Goal: Obtain resource: Download file/media

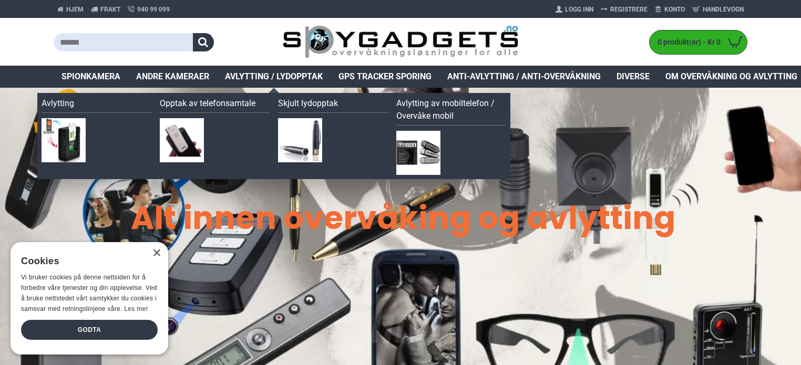
click at [242, 81] on span "Avlytting / Lydopptak" at bounding box center [274, 76] width 98 height 13
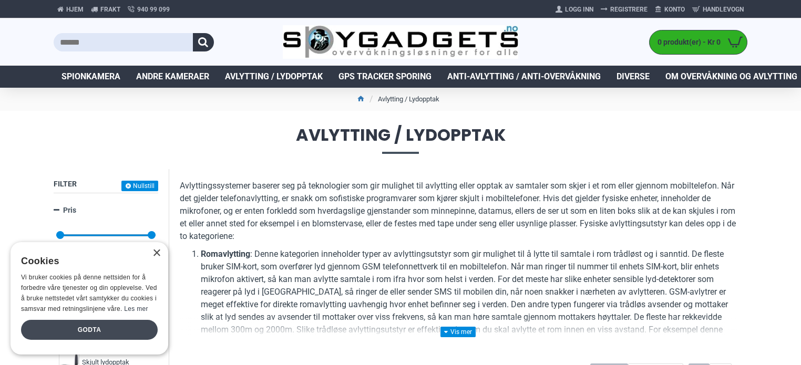
click at [78, 322] on div "Godta" at bounding box center [89, 330] width 137 height 20
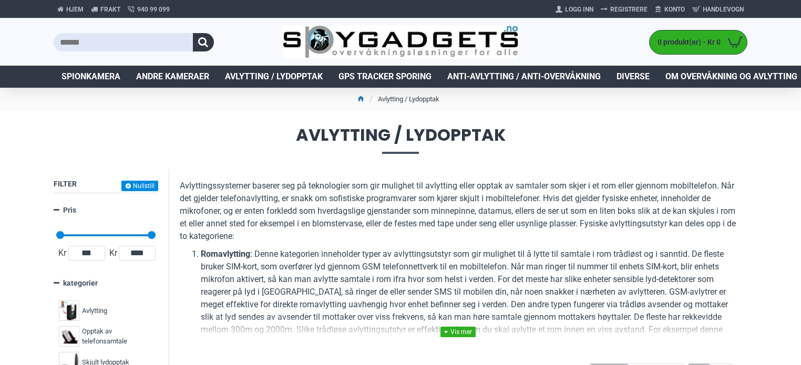
click at [462, 332] on link at bounding box center [458, 332] width 35 height 11
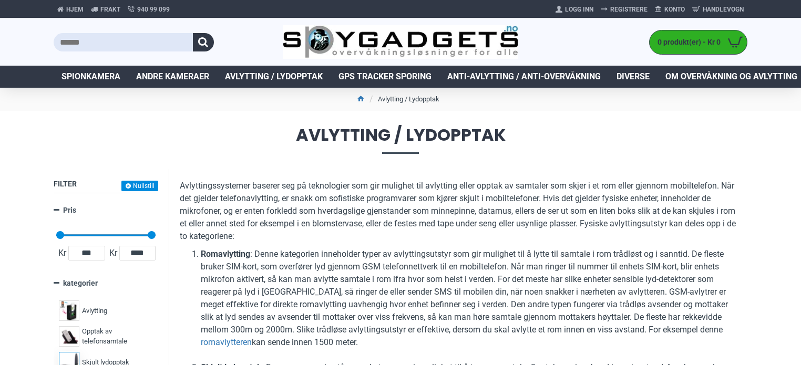
click at [135, 361] on label "Skjult lydopptak 18" at bounding box center [105, 363] width 99 height 26
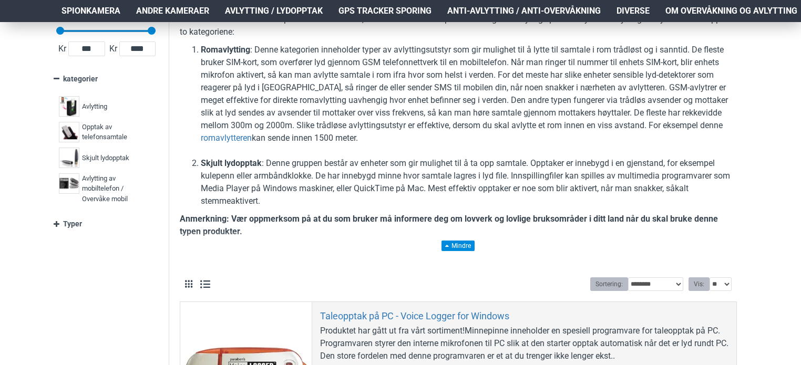
scroll to position [212, 0]
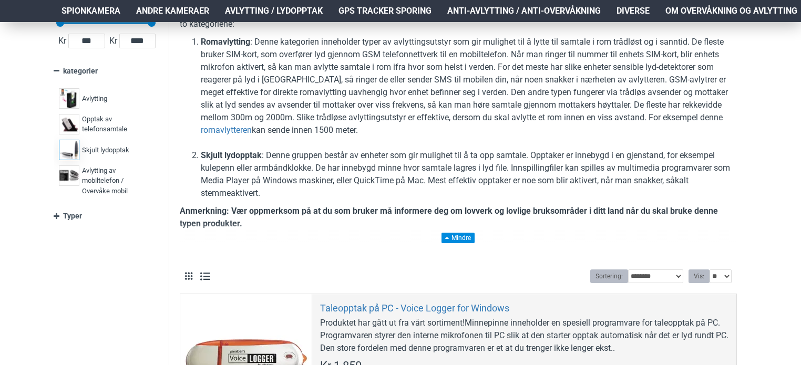
click at [63, 150] on img at bounding box center [69, 150] width 21 height 21
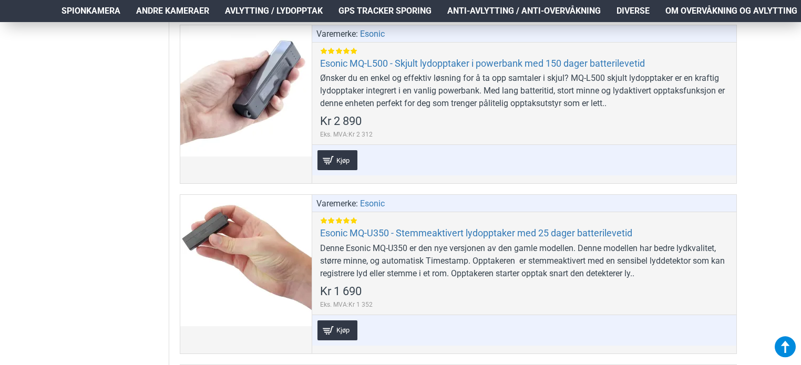
scroll to position [1103, 0]
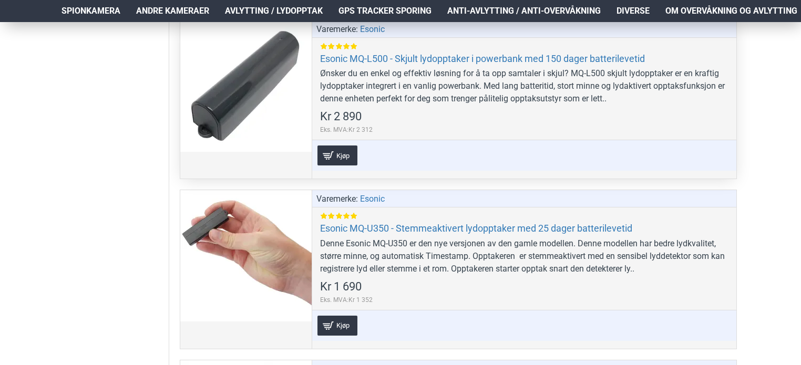
click at [488, 115] on div "Varemerke: Esonic Esonic MQ-L500 - Skjult lydopptaker i powerbank med 150 dager…" at bounding box center [524, 100] width 425 height 158
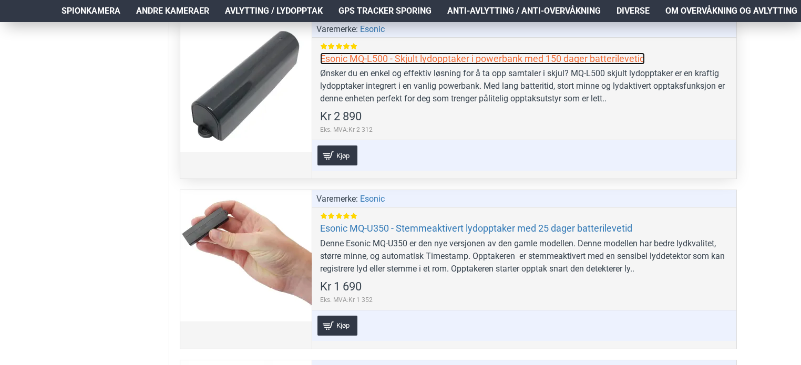
click at [453, 54] on link "Esonic MQ-L500 - Skjult lydopptaker i powerbank med 150 dager batterilevetid" at bounding box center [482, 59] width 325 height 12
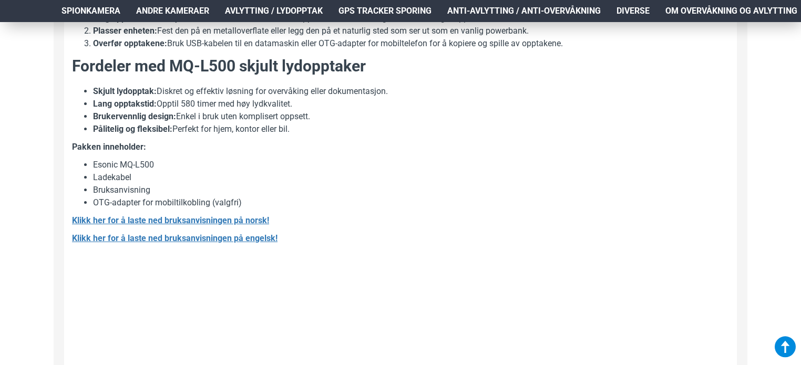
scroll to position [739, 0]
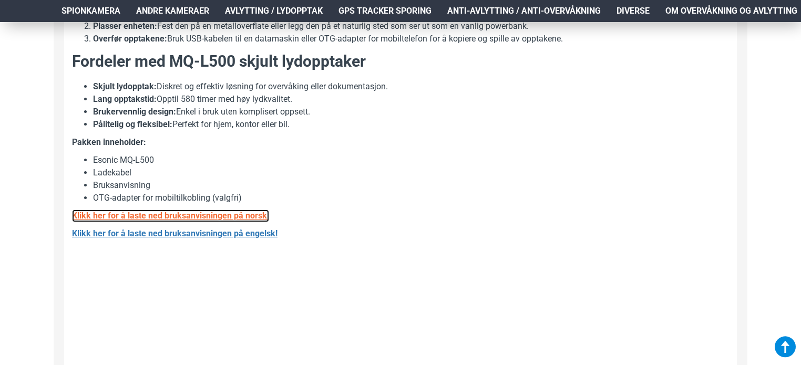
click at [246, 221] on link "Klikk her for å laste ned bruksanvisningen på norsk!" at bounding box center [170, 216] width 197 height 13
